Goal: Information Seeking & Learning: Learn about a topic

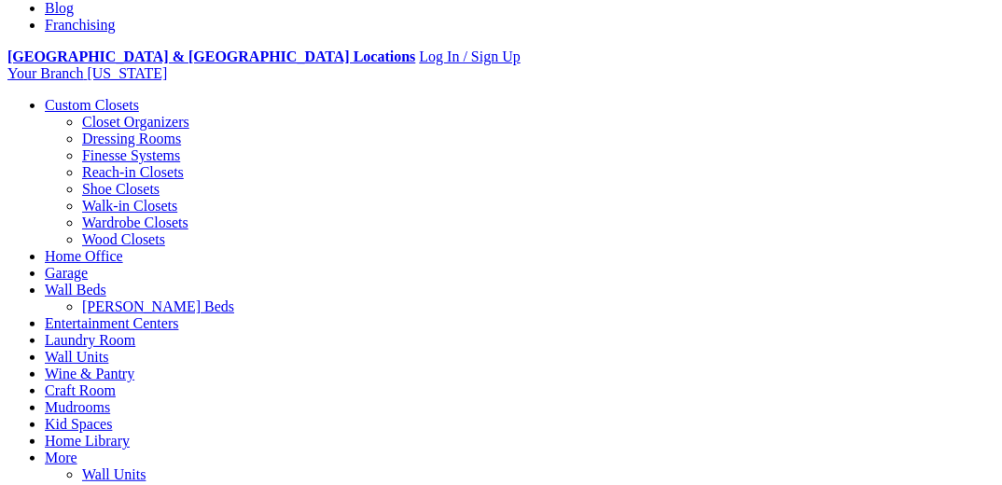
scroll to position [970, 0]
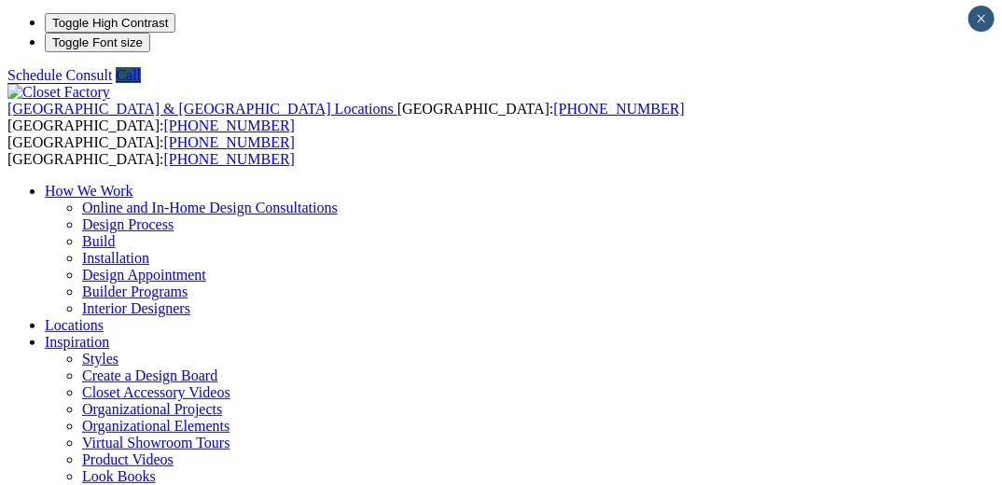
scroll to position [0, 0]
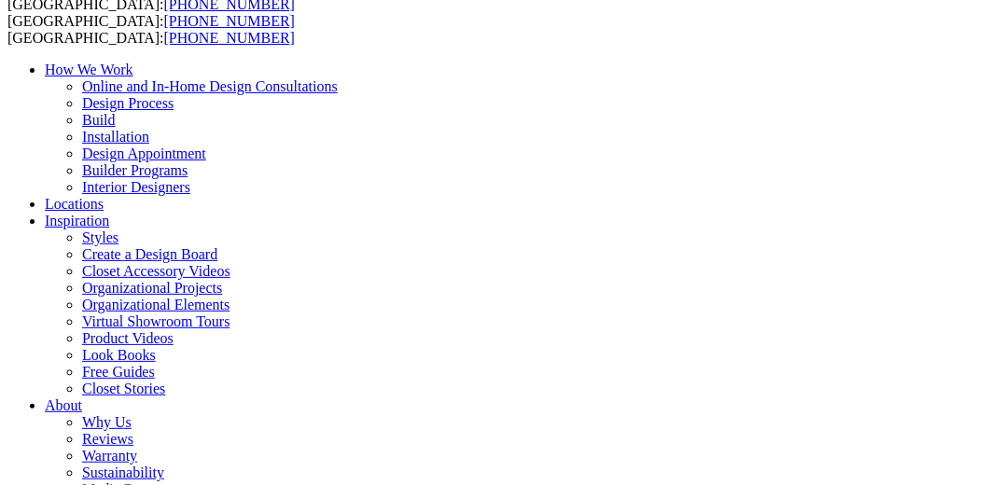
scroll to position [149, 0]
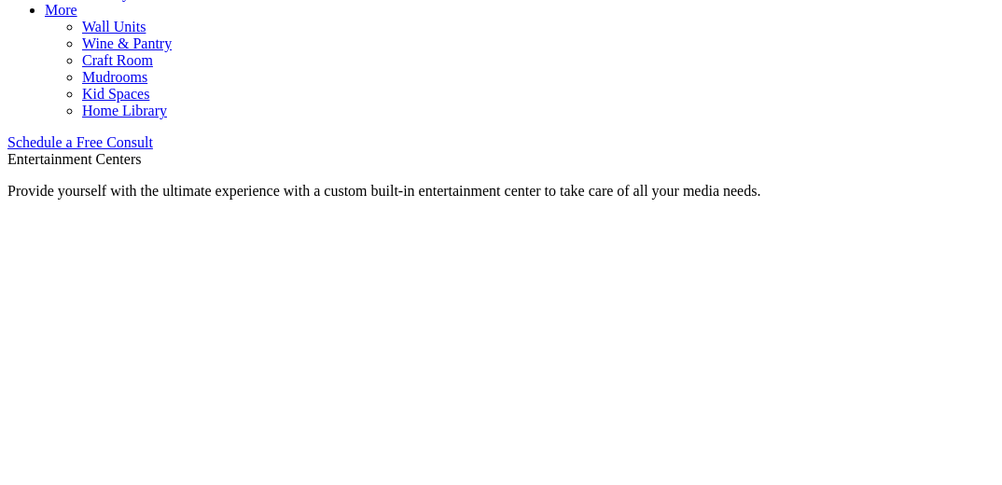
scroll to position [1138, 0]
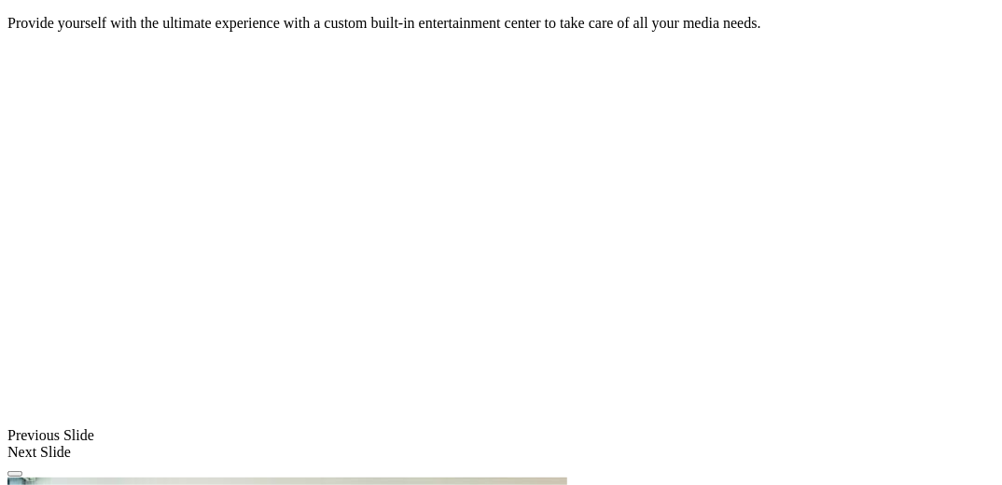
scroll to position [1212, 0]
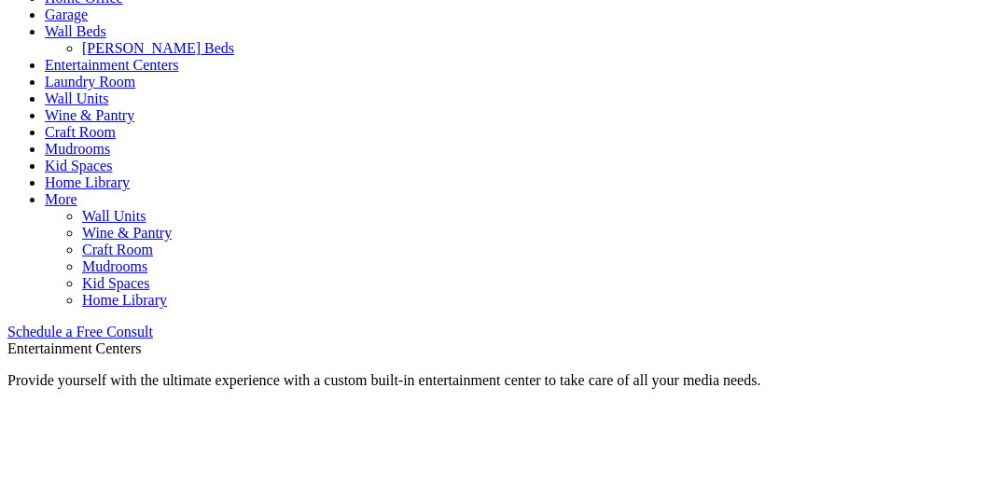
scroll to position [914, 0]
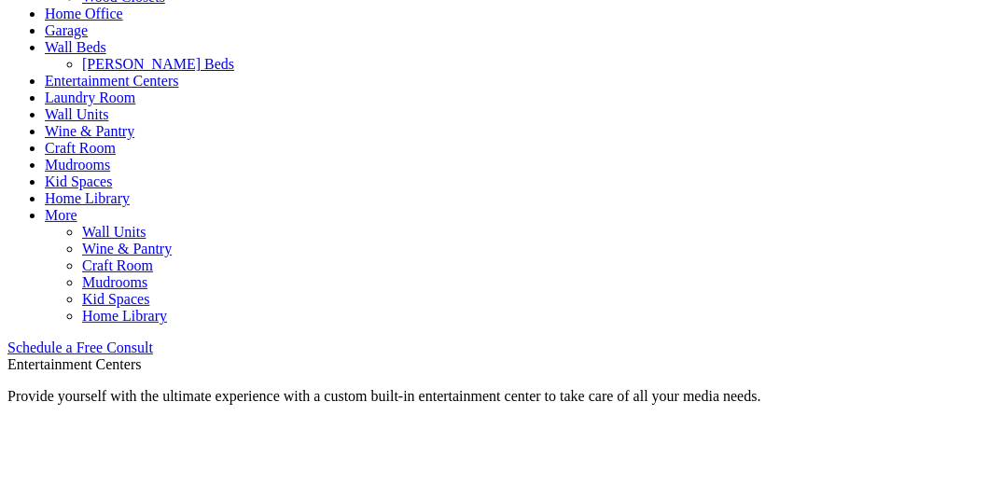
click at [179, 89] on link "Entertainment Centers" at bounding box center [112, 81] width 134 height 16
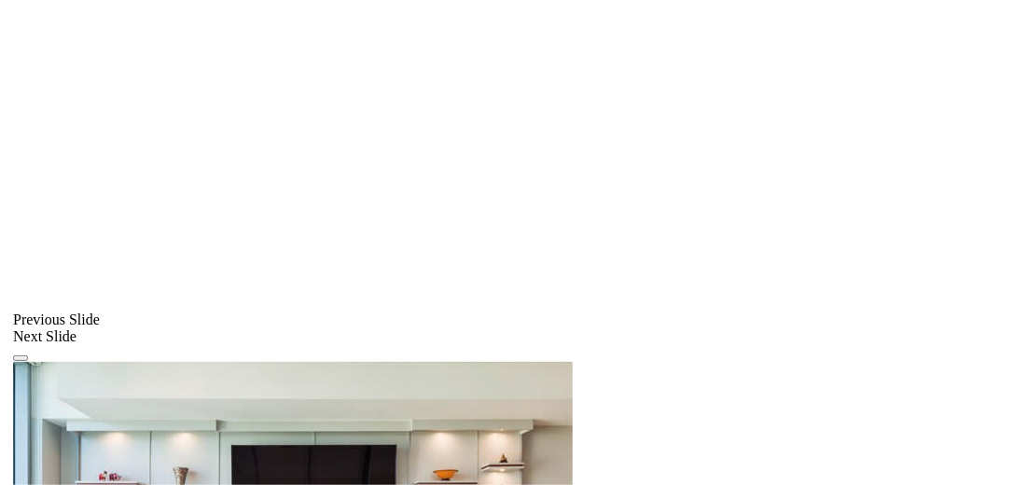
scroll to position [1418, 0]
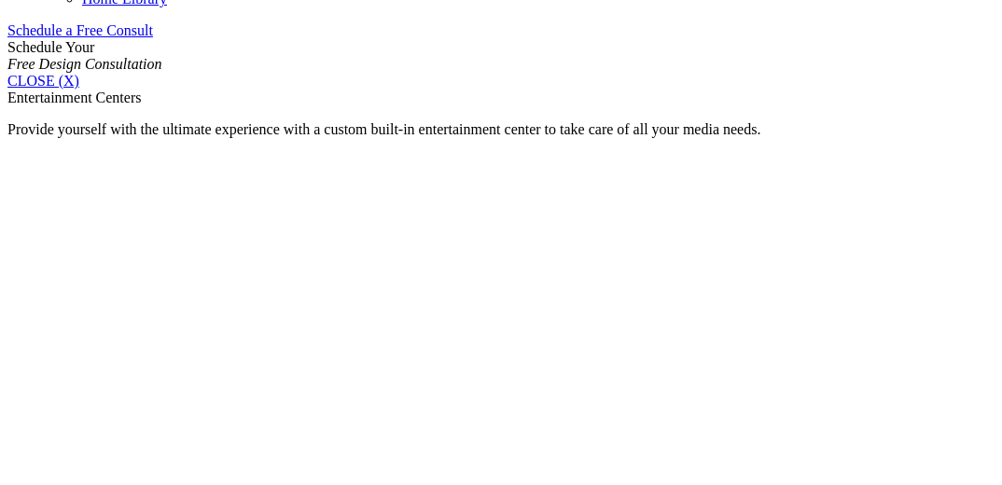
scroll to position [1223, 0]
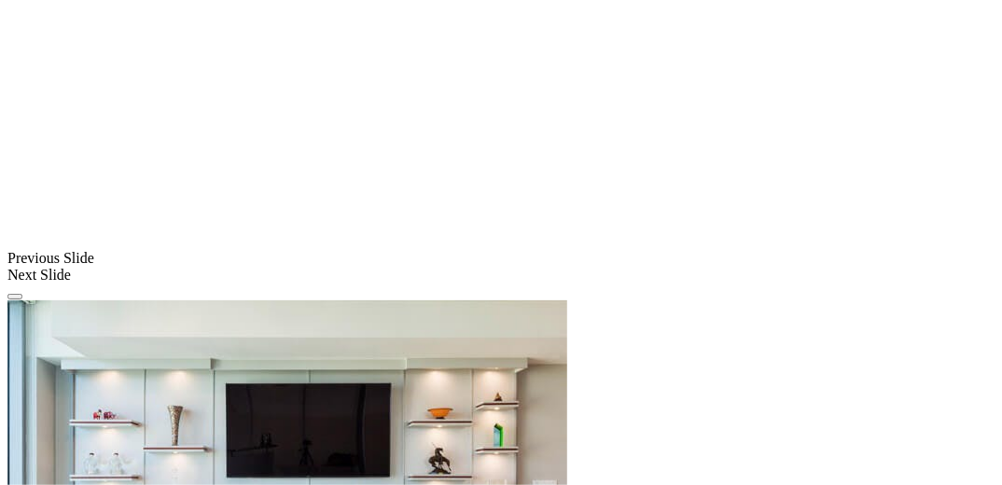
scroll to position [1521, 0]
